Goal: Task Accomplishment & Management: Use online tool/utility

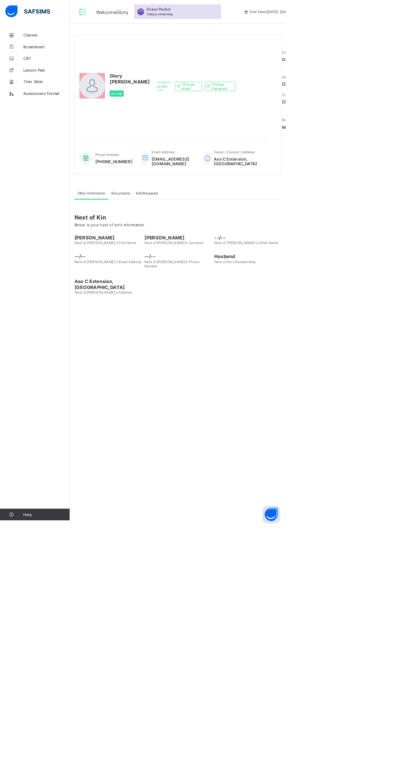
click at [34, 89] on link "CBT" at bounding box center [51, 84] width 102 height 17
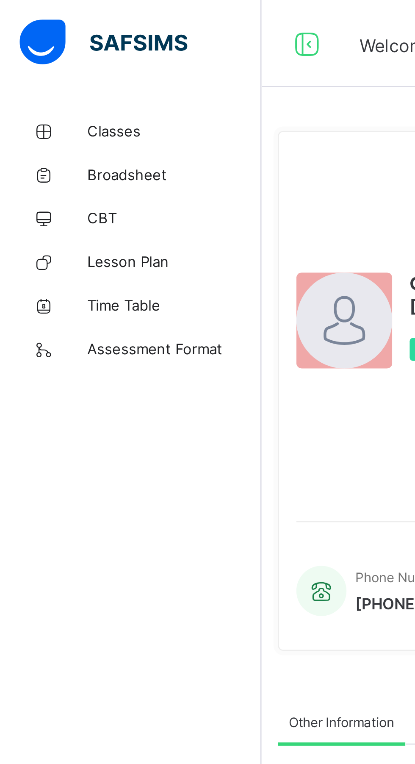
click at [43, 52] on span "Classes" at bounding box center [68, 50] width 68 height 7
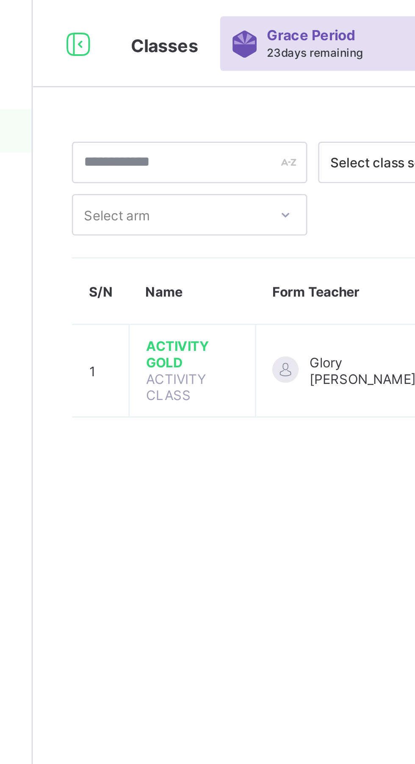
click at [156, 132] on span "ACTIVITY GOLD" at bounding box center [164, 137] width 36 height 13
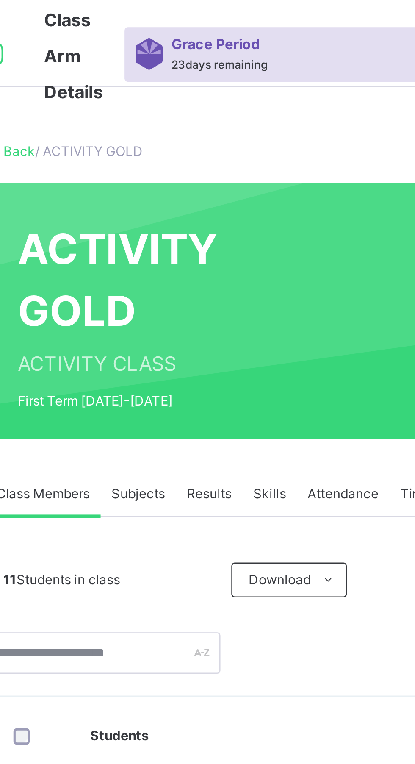
click at [176, 192] on span "Subjects" at bounding box center [176, 192] width 21 height 8
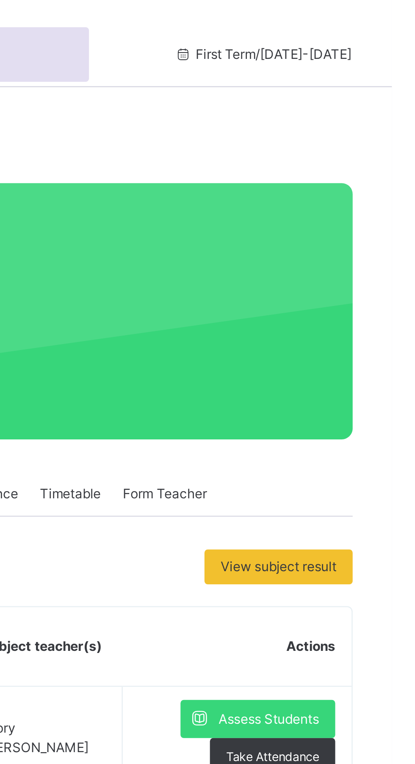
click at [370, 226] on div "View subject result" at bounding box center [371, 220] width 58 height 14
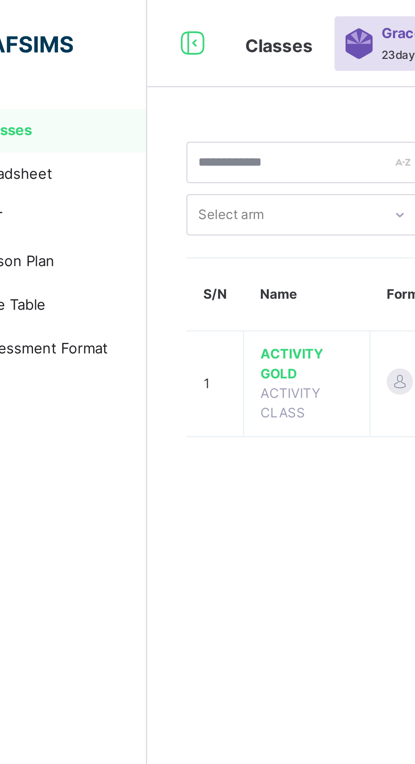
click at [152, 138] on span "ACTIVITY GOLD" at bounding box center [164, 141] width 36 height 15
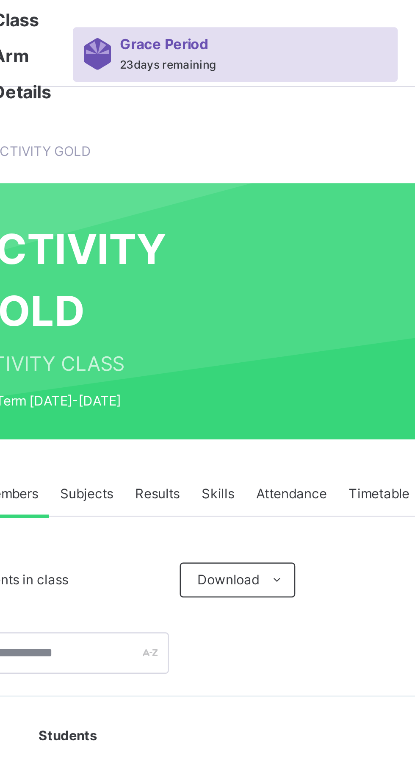
click at [173, 191] on span "Subjects" at bounding box center [176, 192] width 21 height 8
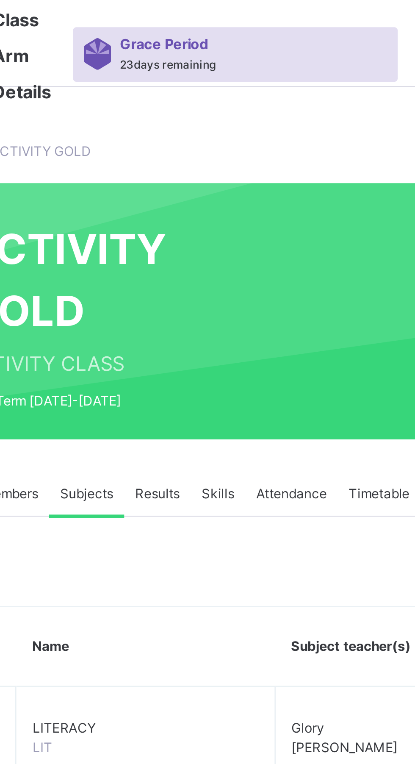
click at [177, 200] on div "Subjects" at bounding box center [176, 191] width 29 height 17
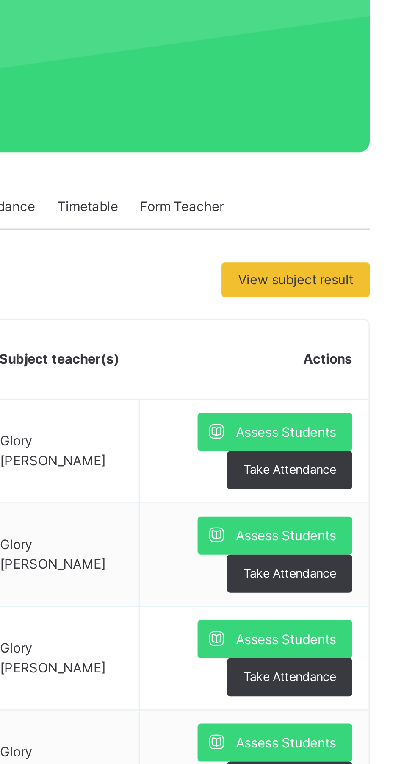
click at [356, 277] on span "Assess Students" at bounding box center [367, 280] width 39 height 8
click at [352, 277] on span "Assess Students" at bounding box center [367, 280] width 39 height 8
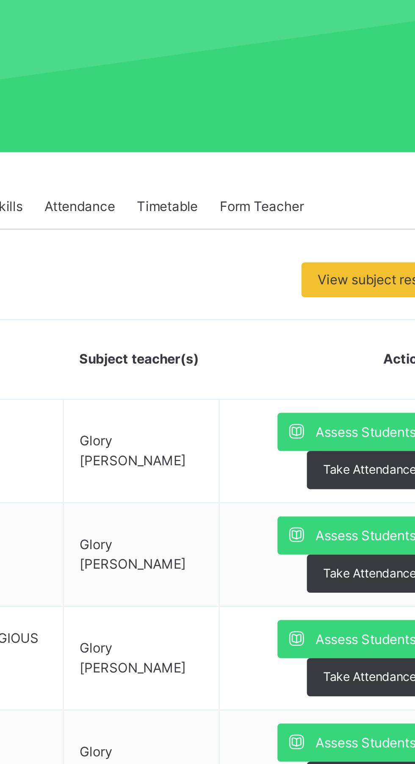
click at [348, 279] on span "Assess Students" at bounding box center [367, 280] width 39 height 8
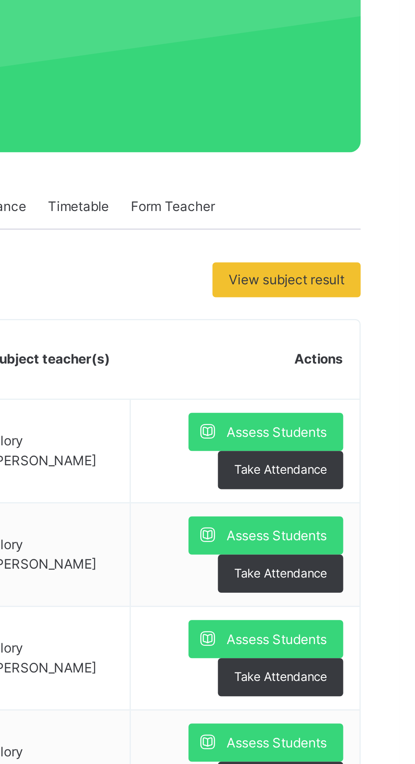
click at [352, 277] on span "Assess Students" at bounding box center [367, 280] width 39 height 8
click at [357, 281] on span "Assess Students" at bounding box center [367, 280] width 39 height 8
click at [351, 277] on span "Assess Students" at bounding box center [367, 280] width 39 height 8
click at [353, 279] on span "Assess Students" at bounding box center [367, 280] width 39 height 8
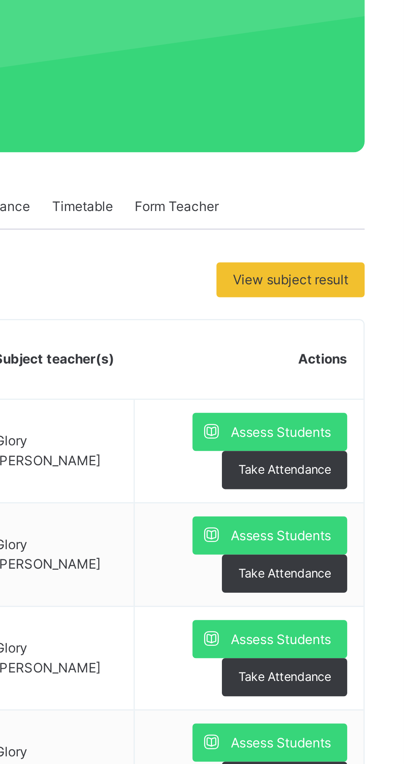
click at [353, 277] on span "Assess Students" at bounding box center [367, 280] width 39 height 8
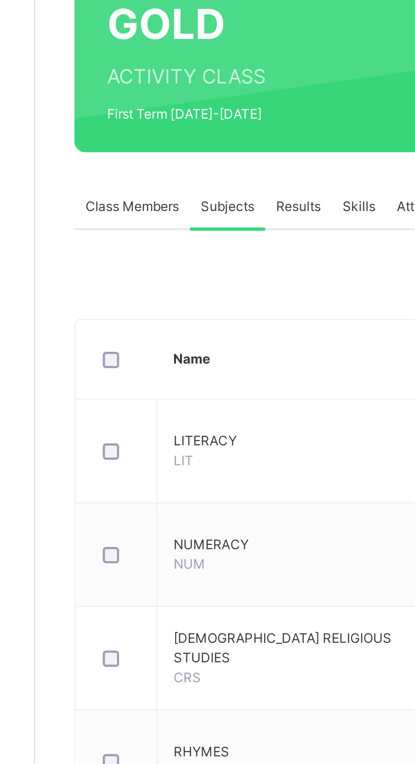
click at [166, 285] on span "LITERACY" at bounding box center [199, 283] width 88 height 8
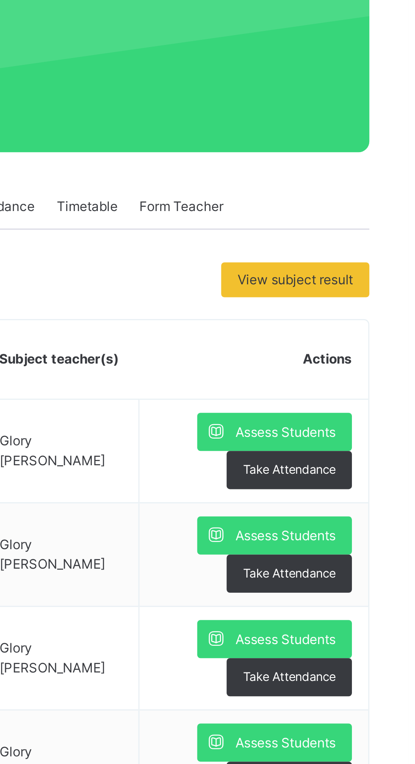
click at [357, 283] on span "Assess Students" at bounding box center [367, 280] width 39 height 8
